Goal: Task Accomplishment & Management: Manage account settings

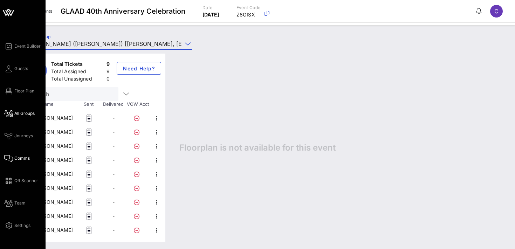
click at [25, 160] on span "Comms" at bounding box center [21, 158] width 15 height 6
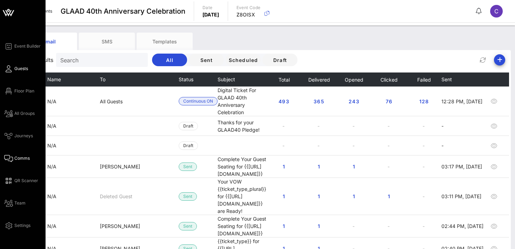
click at [19, 67] on span "Guests" at bounding box center [21, 68] width 14 height 6
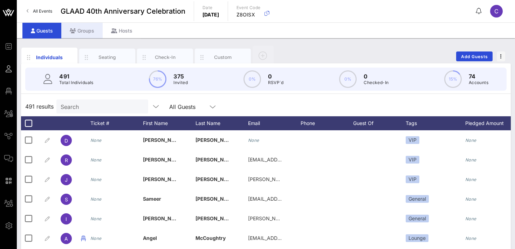
click at [86, 28] on div "Groups" at bounding box center [81, 31] width 41 height 16
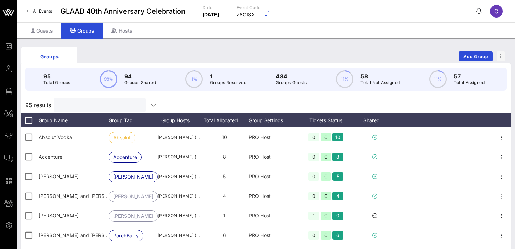
click at [85, 106] on input "text" at bounding box center [99, 104] width 82 height 9
click at [38, 30] on div "Guests" at bounding box center [41, 31] width 39 height 16
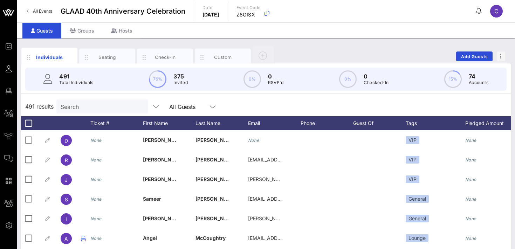
click at [84, 106] on input "Search" at bounding box center [102, 106] width 82 height 9
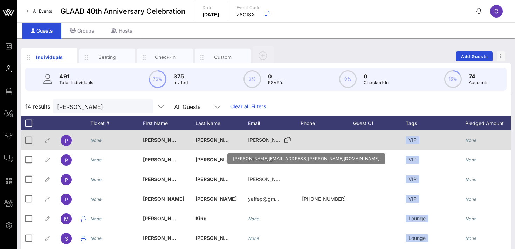
click at [285, 140] on icon at bounding box center [287, 140] width 6 height 1
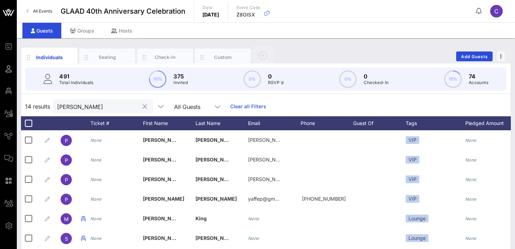
click at [86, 101] on div "[PERSON_NAME]" at bounding box center [98, 106] width 82 height 14
click at [82, 108] on input "[PERSON_NAME]" at bounding box center [98, 106] width 82 height 9
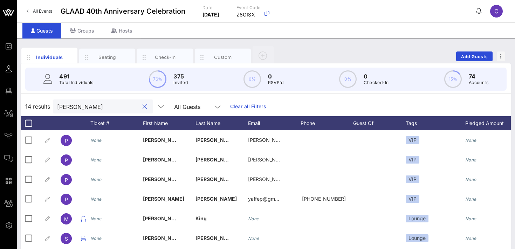
click at [82, 108] on input "[PERSON_NAME]" at bounding box center [98, 106] width 82 height 9
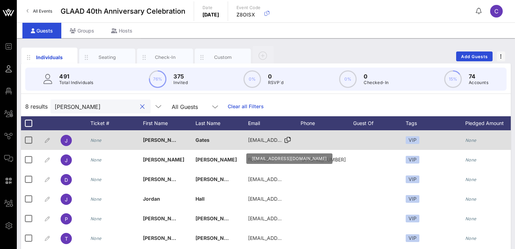
click at [287, 140] on icon at bounding box center [287, 140] width 6 height 1
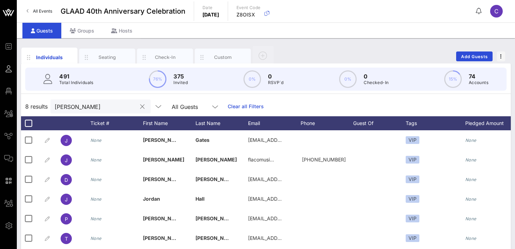
click at [97, 109] on input "[PERSON_NAME]" at bounding box center [96, 106] width 82 height 9
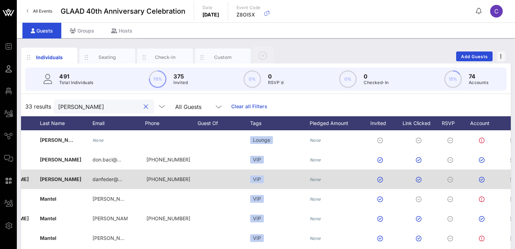
scroll to position [0, 165]
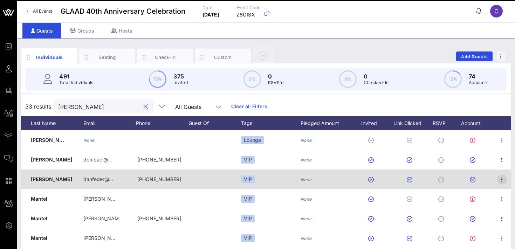
type input "[PERSON_NAME]"
click at [501, 180] on icon "button" at bounding box center [501, 179] width 8 height 8
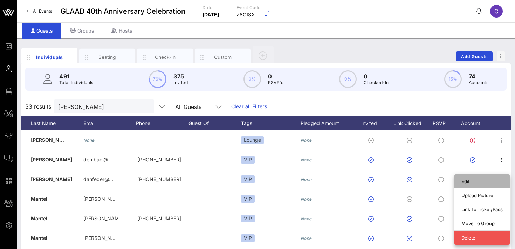
click at [475, 180] on div "Edit" at bounding box center [481, 182] width 41 height 6
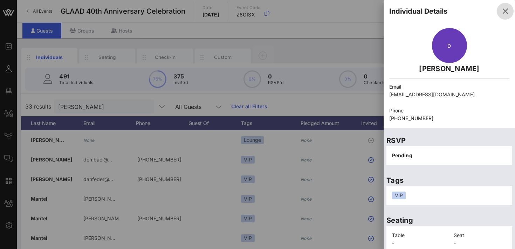
click at [504, 9] on icon "button" at bounding box center [505, 11] width 8 height 8
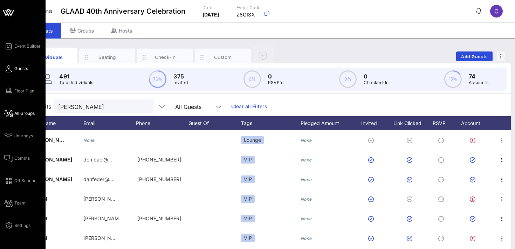
click at [24, 114] on span "All Groups" at bounding box center [24, 113] width 20 height 6
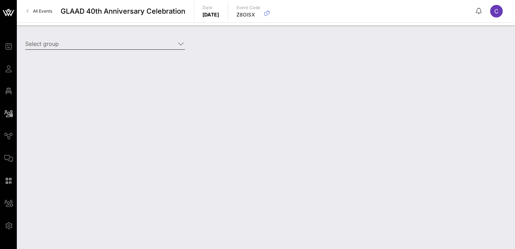
click at [92, 45] on input "Select group" at bounding box center [100, 43] width 150 height 11
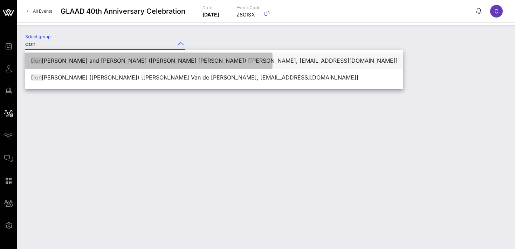
click at [111, 60] on div "[PERSON_NAME] and [PERSON_NAME] ([PERSON_NAME] [PERSON_NAME]) [[PERSON_NAME], […" at bounding box center [214, 60] width 366 height 7
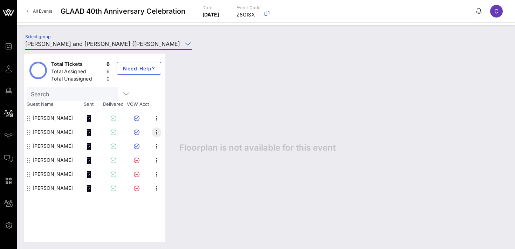
type input "[PERSON_NAME] and [PERSON_NAME] ([PERSON_NAME] [PERSON_NAME]) [[PERSON_NAME], […"
click at [156, 132] on icon "button" at bounding box center [156, 132] width 8 height 8
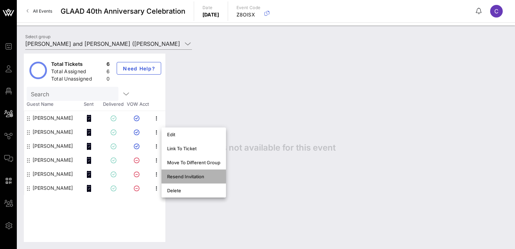
click at [181, 179] on div "Resend Invitation" at bounding box center [193, 177] width 53 height 6
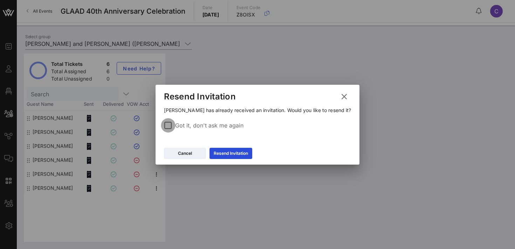
click at [174, 126] on div at bounding box center [168, 125] width 12 height 12
click at [233, 152] on icon at bounding box center [230, 153] width 5 height 4
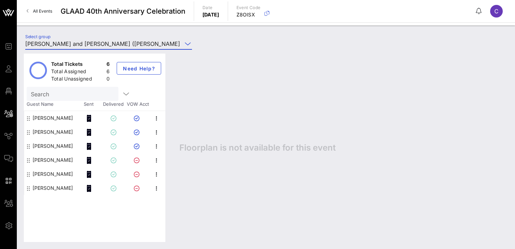
click at [81, 44] on input "[PERSON_NAME] and [PERSON_NAME] ([PERSON_NAME] [PERSON_NAME]) [[PERSON_NAME], […" at bounding box center [103, 43] width 157 height 11
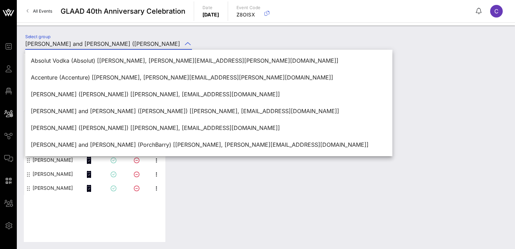
click at [365, 70] on div "Floorplan is not available for this event" at bounding box center [339, 148] width 335 height 188
